Goal: Task Accomplishment & Management: Manage account settings

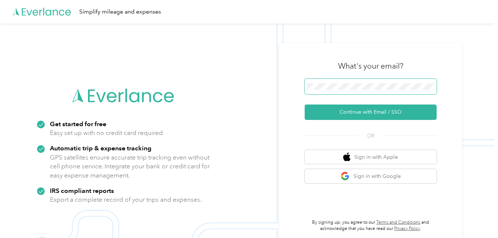
click at [372, 83] on span at bounding box center [371, 86] width 132 height 15
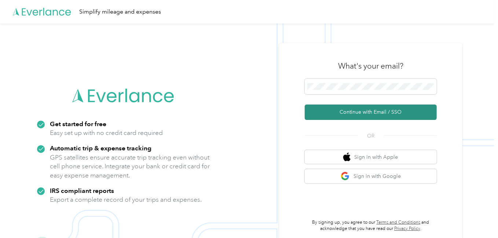
click at [355, 113] on button "Continue with Email / SSO" at bounding box center [371, 111] width 132 height 15
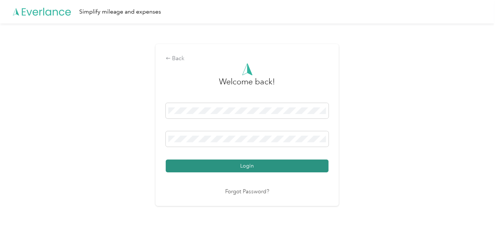
click at [262, 168] on button "Login" at bounding box center [247, 165] width 163 height 13
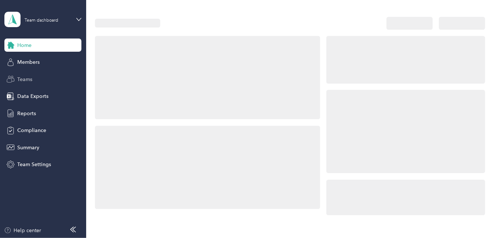
click at [28, 81] on span "Teams" at bounding box center [24, 79] width 15 height 8
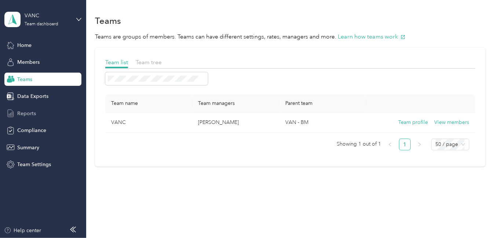
click at [29, 114] on span "Reports" at bounding box center [26, 114] width 19 height 8
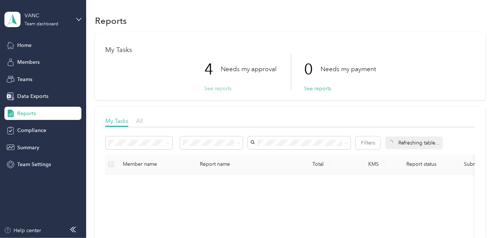
click at [215, 88] on button "See reports" at bounding box center [217, 89] width 27 height 8
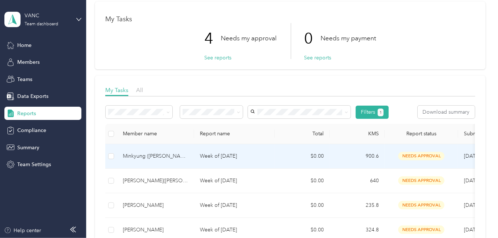
scroll to position [73, 0]
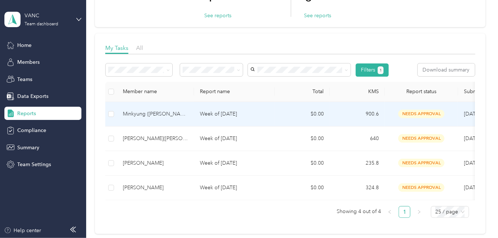
click at [204, 113] on p "Week of [DATE]" at bounding box center [234, 114] width 69 height 8
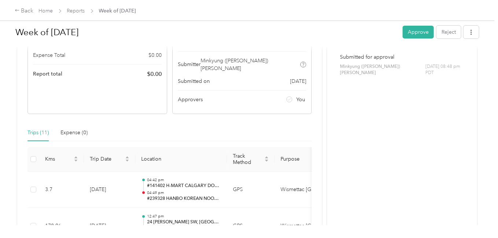
scroll to position [73, 0]
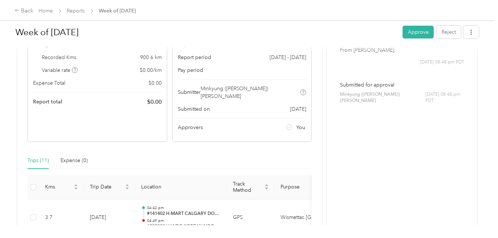
click at [215, 156] on div "Trips (11) Expense (0)" at bounding box center [169, 160] width 284 height 17
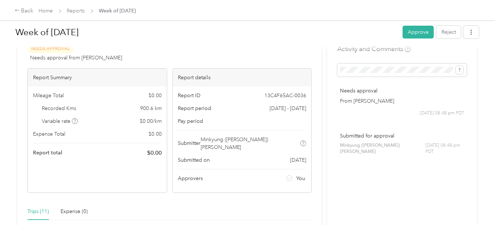
scroll to position [0, 0]
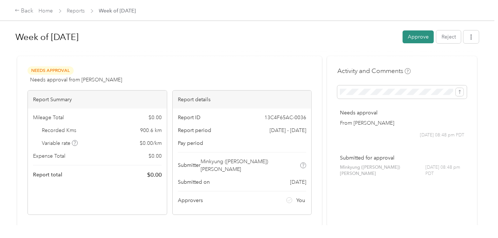
click at [410, 39] on button "Approve" at bounding box center [417, 36] width 31 height 13
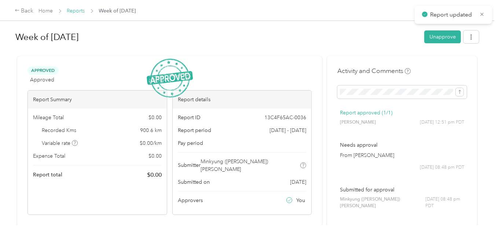
click at [74, 14] on link "Reports" at bounding box center [76, 11] width 18 height 6
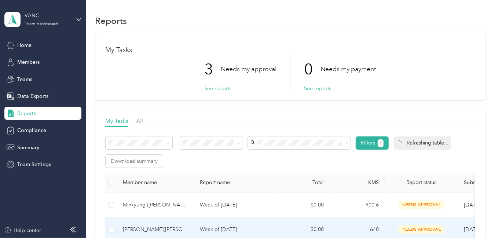
scroll to position [73, 0]
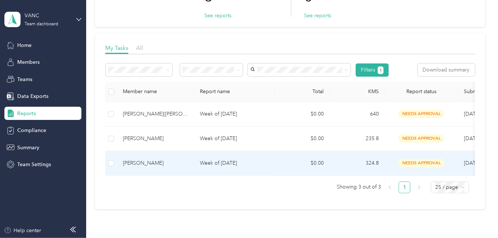
click at [243, 163] on p "Week of [DATE]" at bounding box center [234, 163] width 69 height 8
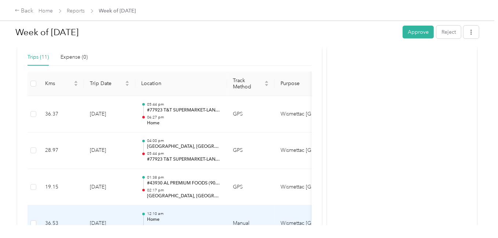
scroll to position [132, 0]
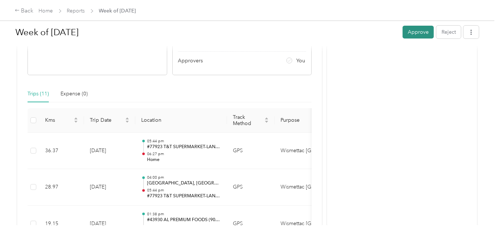
click at [415, 30] on button "Approve" at bounding box center [417, 32] width 31 height 13
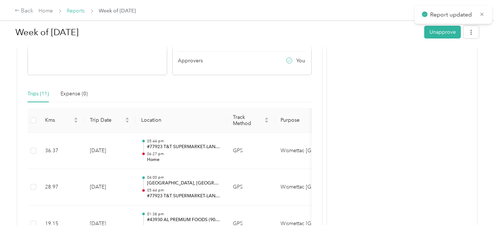
click at [73, 11] on link "Reports" at bounding box center [76, 11] width 18 height 6
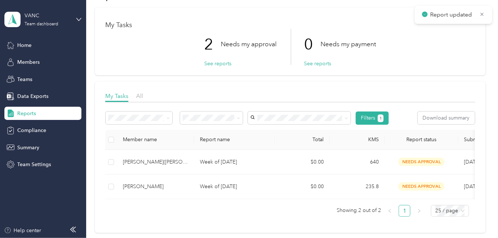
scroll to position [37, 0]
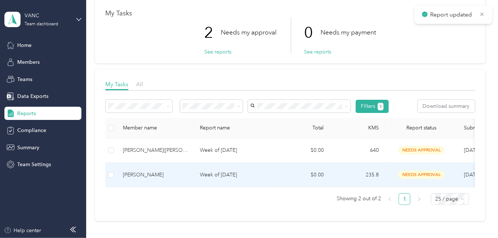
click at [249, 172] on p "Week of [DATE]" at bounding box center [234, 175] width 69 height 8
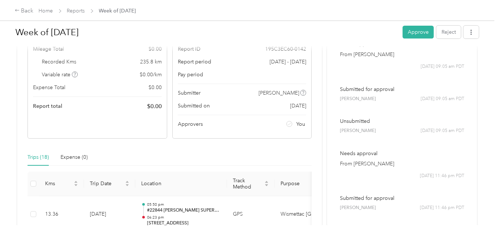
scroll to position [220, 0]
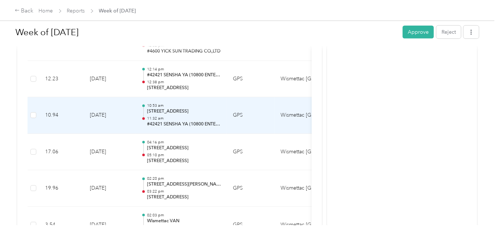
scroll to position [313, 0]
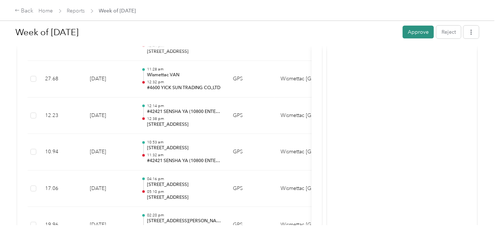
click at [417, 33] on button "Approve" at bounding box center [417, 32] width 31 height 13
click at [79, 12] on link "Reports" at bounding box center [76, 11] width 18 height 6
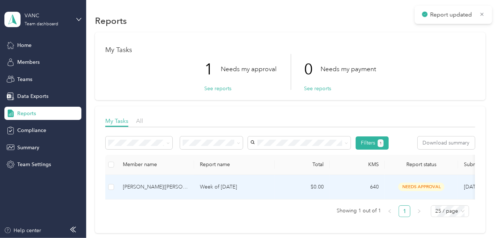
click at [252, 182] on td "Week of [DATE]" at bounding box center [234, 187] width 81 height 25
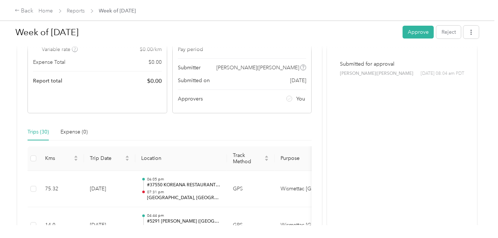
scroll to position [183, 0]
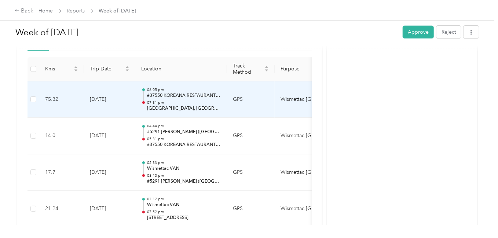
click at [200, 105] on p "[GEOGRAPHIC_DATA], [GEOGRAPHIC_DATA]-[GEOGRAPHIC_DATA]-[GEOGRAPHIC_DATA], [GEOG…" at bounding box center [184, 108] width 74 height 7
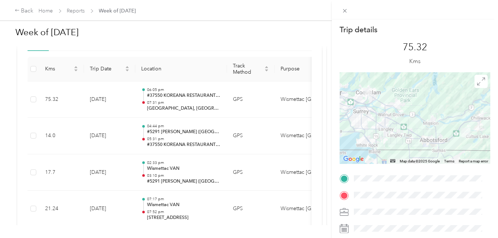
click at [238, 33] on div "Trip details This trip cannot be edited because it is either under review, appr…" at bounding box center [249, 119] width 498 height 238
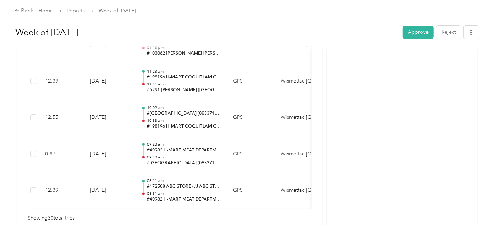
scroll to position [1173, 0]
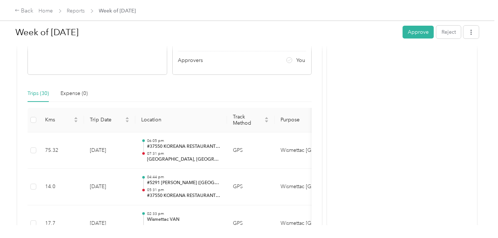
scroll to position [183, 0]
